Goal: Task Accomplishment & Management: Use online tool/utility

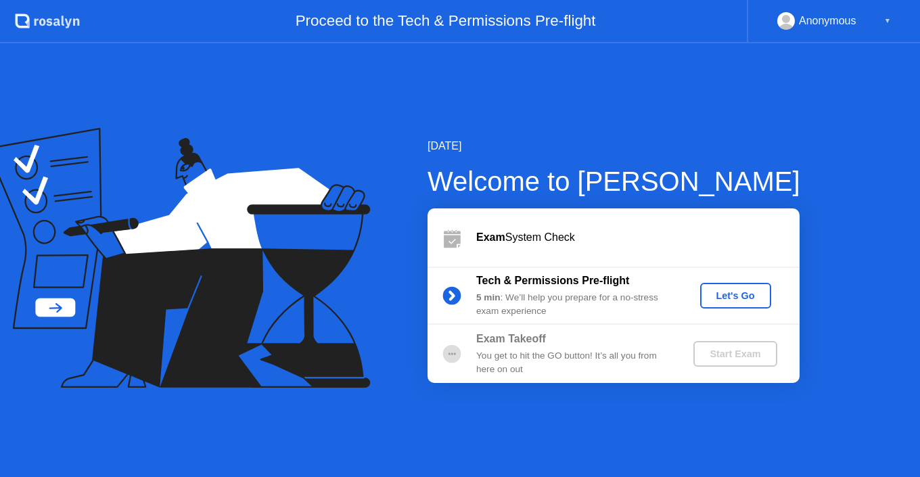
click at [724, 294] on div "Let's Go" at bounding box center [736, 295] width 60 height 11
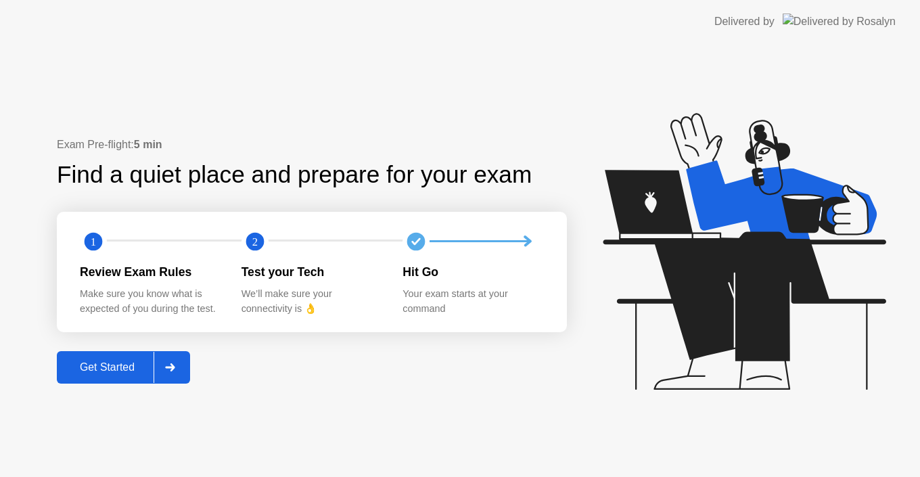
click at [139, 363] on div "Get Started" at bounding box center [107, 367] width 93 height 12
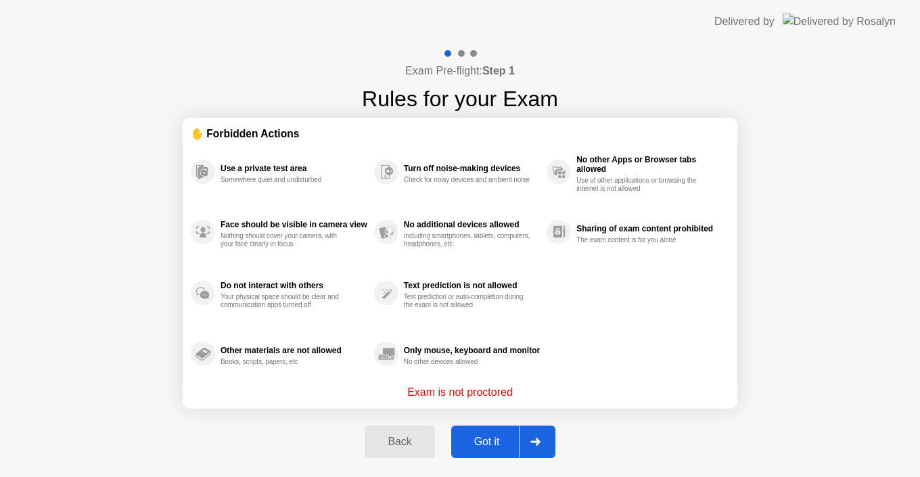
click at [486, 442] on div "Got it" at bounding box center [487, 442] width 64 height 12
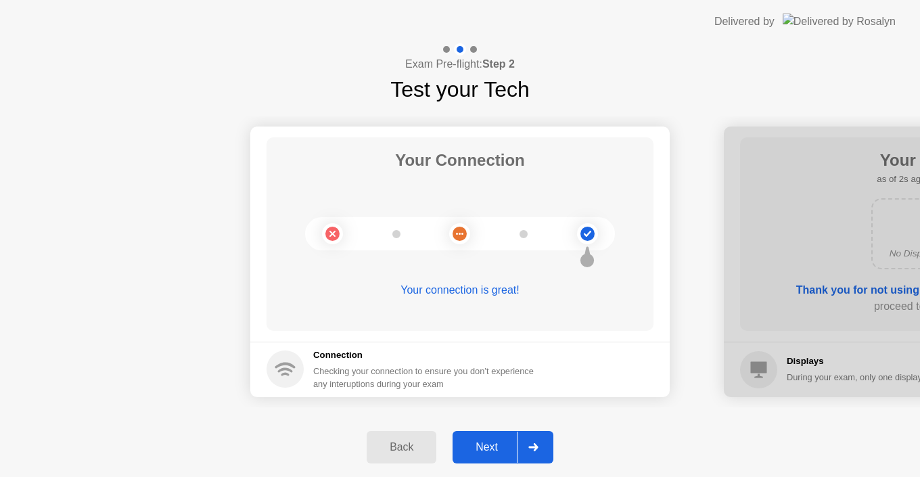
click at [486, 442] on div "Next" at bounding box center [487, 447] width 60 height 12
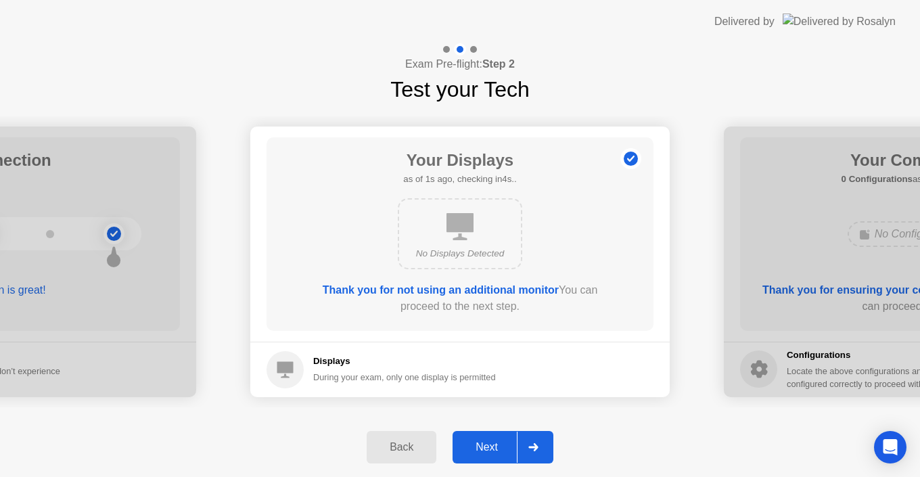
click at [486, 445] on div "Next" at bounding box center [487, 447] width 60 height 12
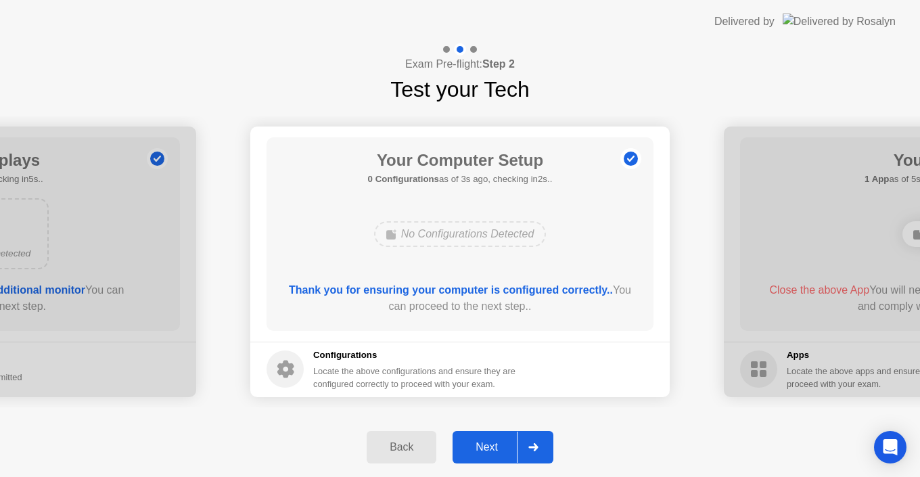
click at [486, 445] on div "Next" at bounding box center [487, 447] width 60 height 12
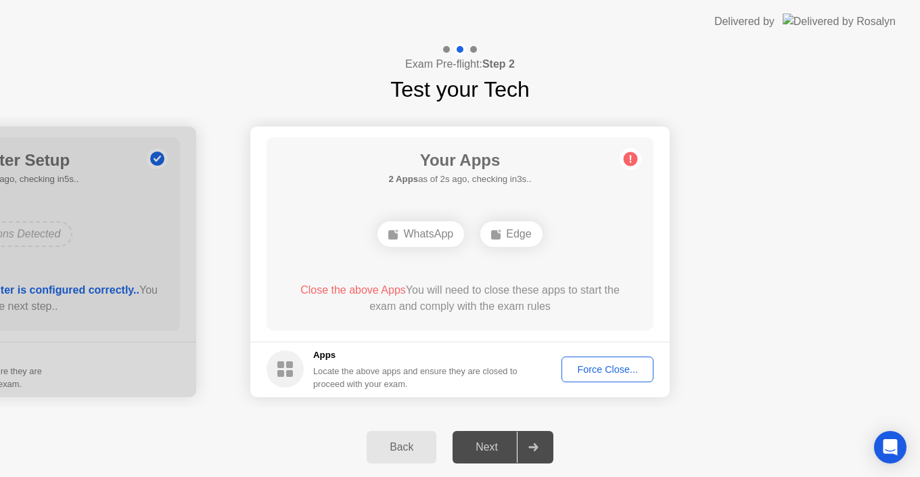
click at [606, 368] on div "Force Close..." at bounding box center [607, 369] width 83 height 11
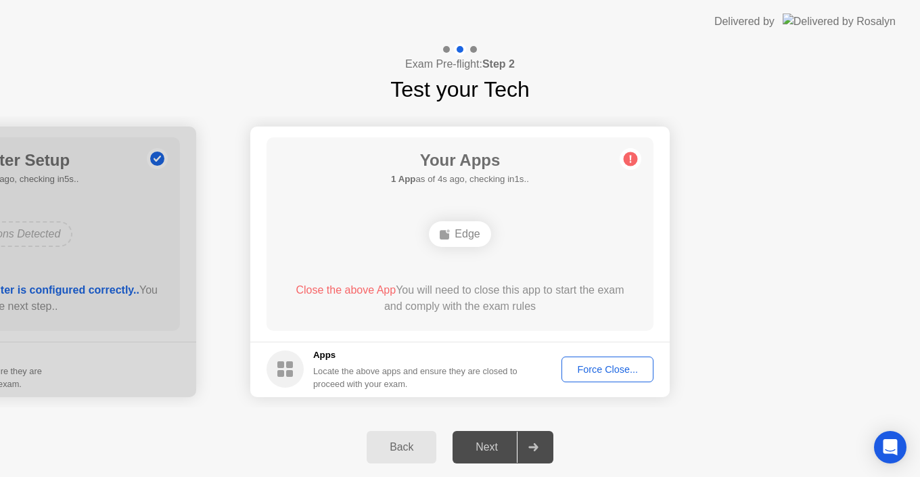
click at [597, 364] on div "Force Close..." at bounding box center [607, 369] width 83 height 11
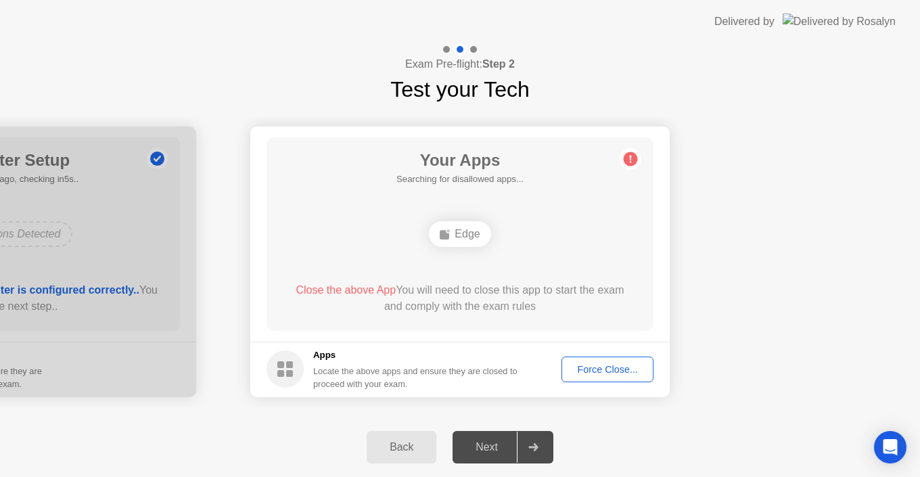
click at [597, 364] on div "Force Close..." at bounding box center [607, 369] width 83 height 11
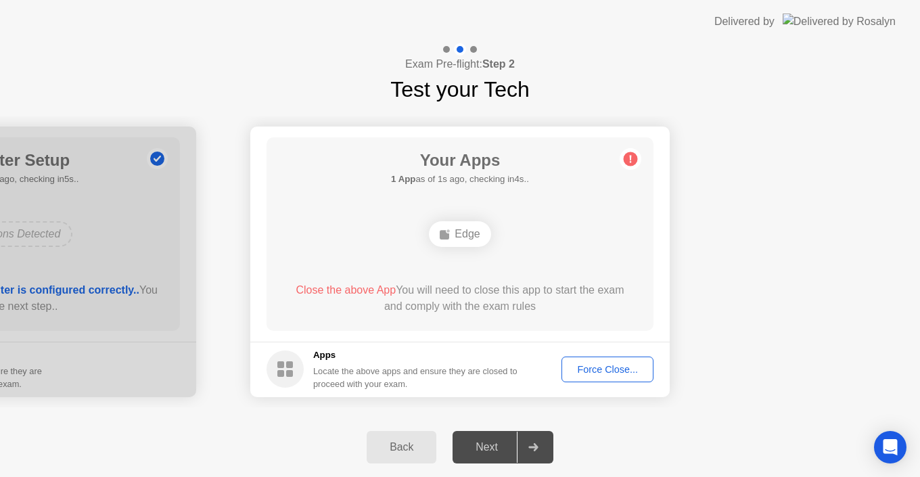
click at [580, 365] on div "Force Close..." at bounding box center [607, 369] width 83 height 11
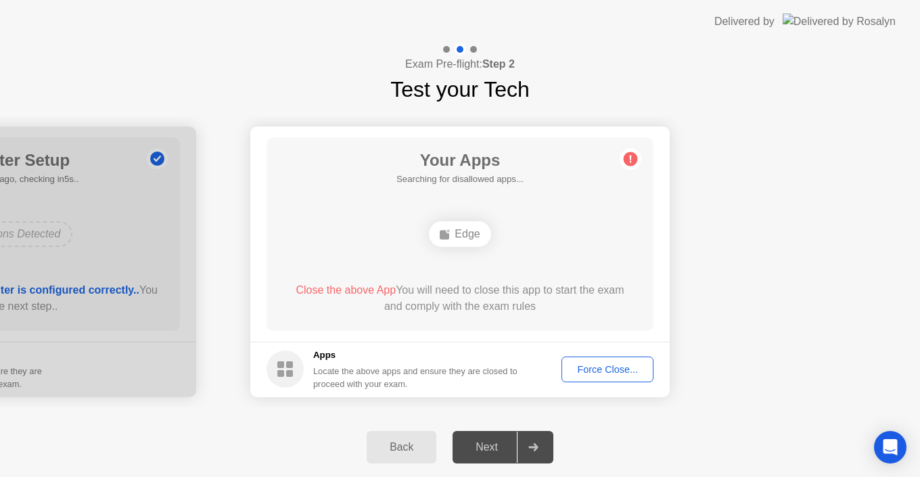
click at [640, 367] on div "Force Close..." at bounding box center [607, 369] width 83 height 11
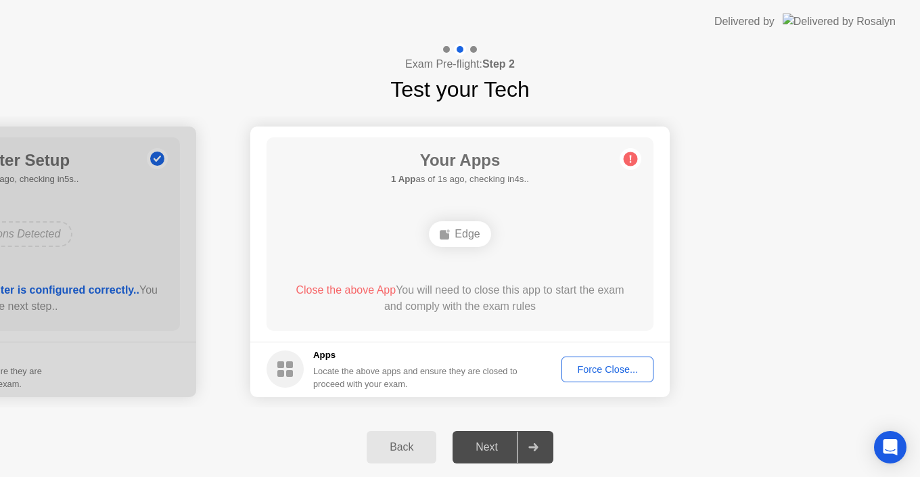
click at [587, 370] on div "Force Close..." at bounding box center [607, 369] width 83 height 11
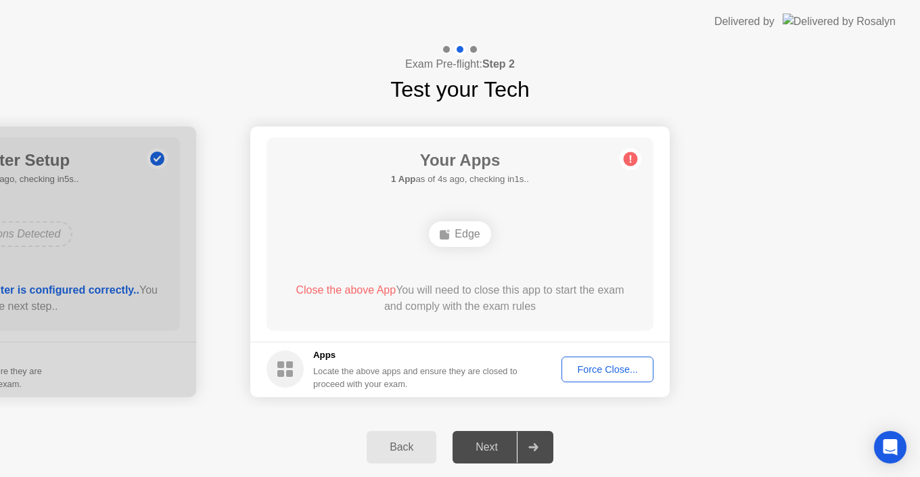
click at [627, 364] on div "Force Close..." at bounding box center [607, 369] width 83 height 11
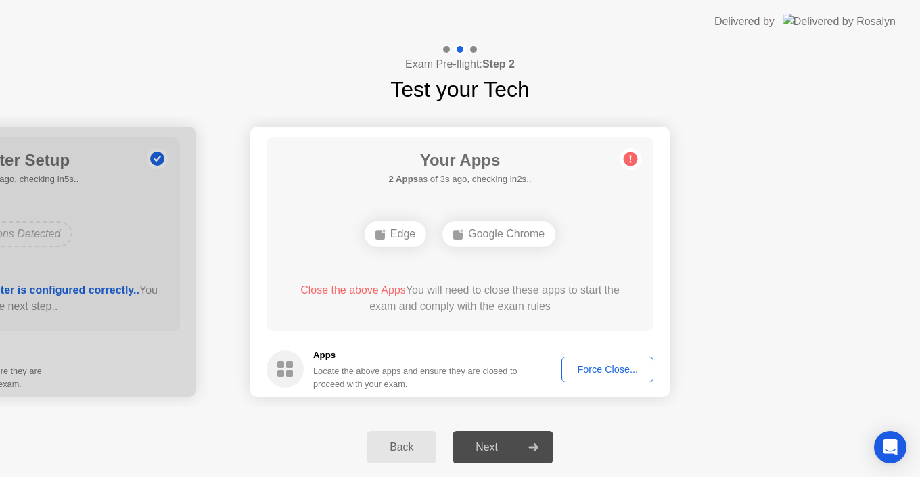
click at [610, 370] on div "Force Close..." at bounding box center [607, 369] width 83 height 11
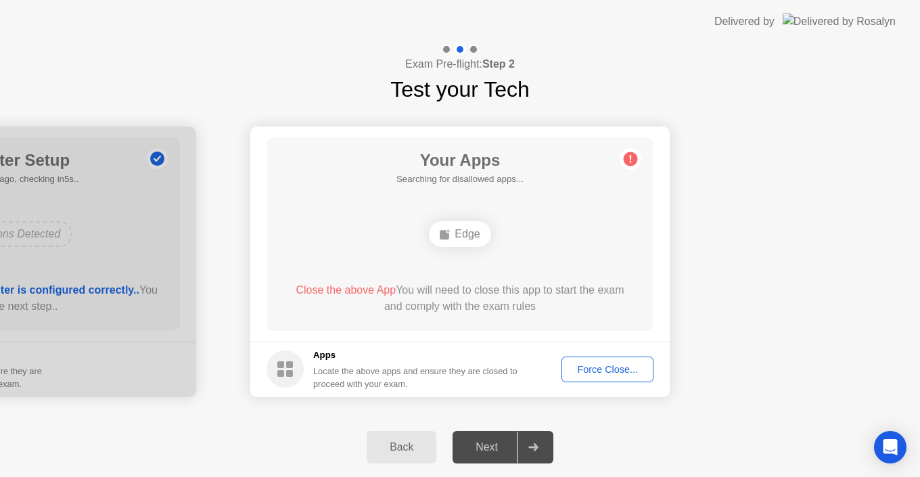
click at [610, 367] on div "Force Close..." at bounding box center [607, 369] width 83 height 11
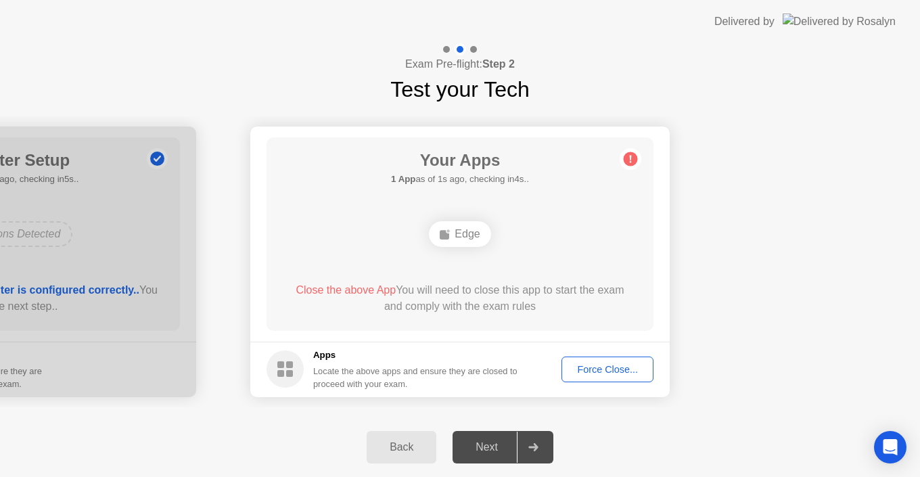
click at [601, 371] on div "Force Close..." at bounding box center [607, 369] width 83 height 11
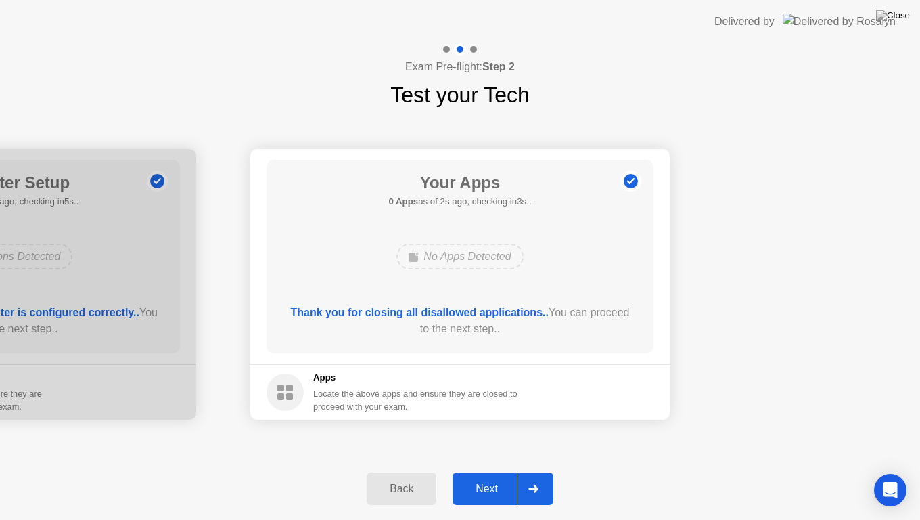
click at [493, 476] on div "Next" at bounding box center [487, 488] width 60 height 12
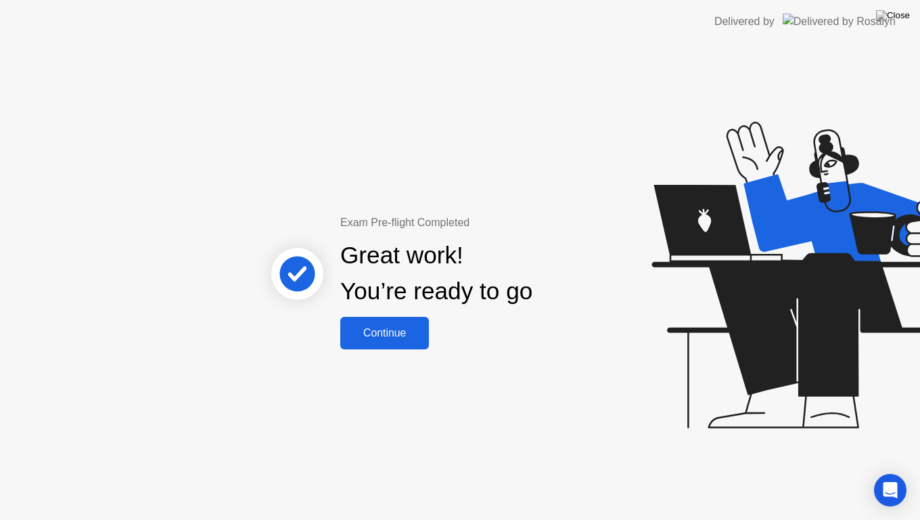
click at [384, 339] on div "Continue" at bounding box center [384, 333] width 81 height 12
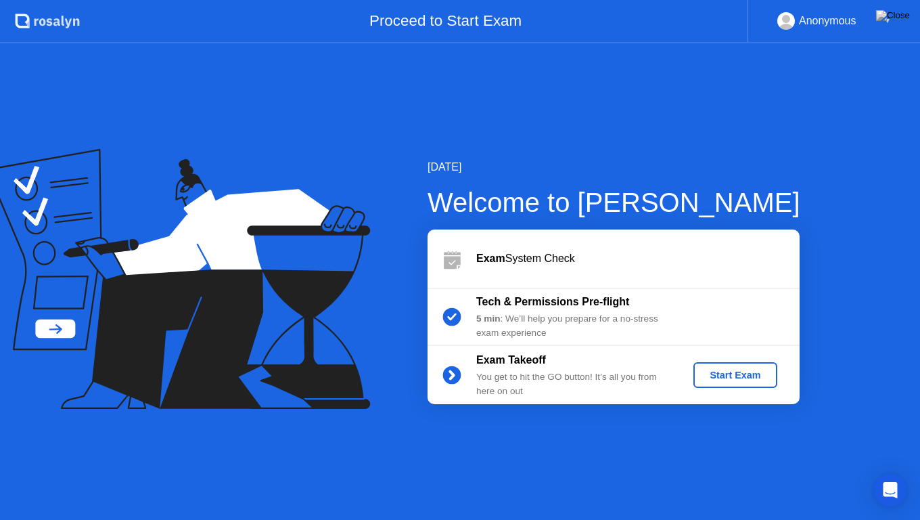
click at [723, 375] on div "Start Exam" at bounding box center [735, 374] width 72 height 11
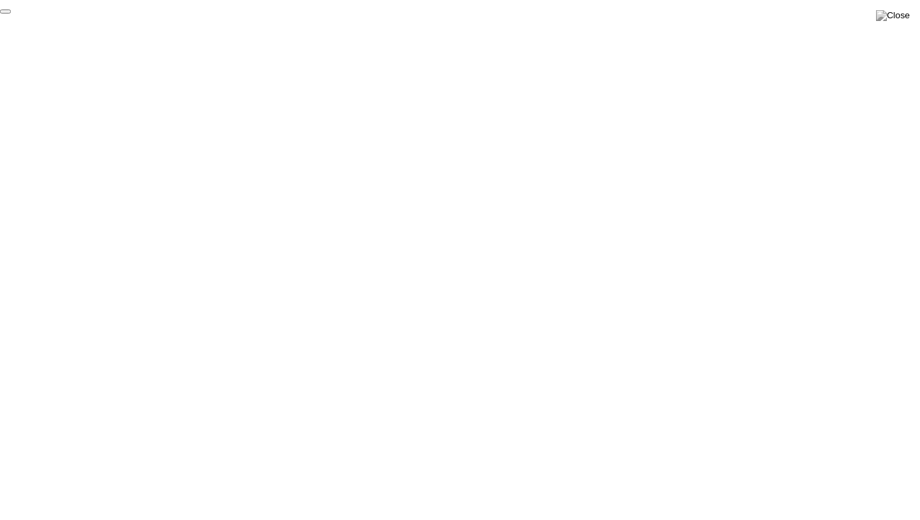
click div "End Proctoring Session"
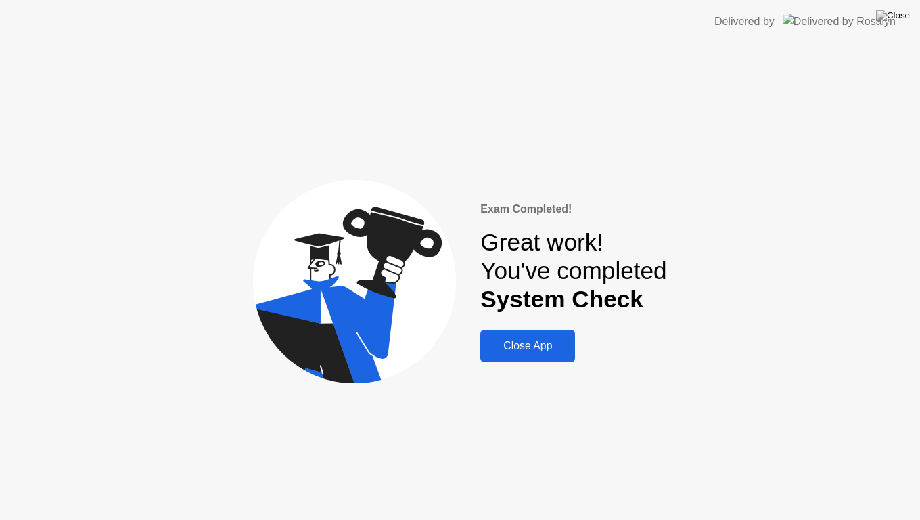
click at [527, 340] on div "Close App" at bounding box center [527, 346] width 87 height 12
